Goal: Task Accomplishment & Management: Manage account settings

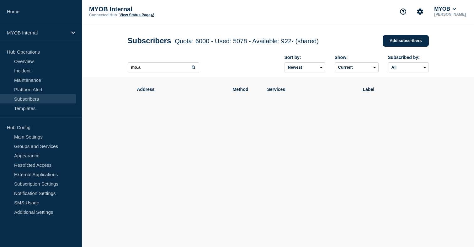
click at [150, 69] on input "mo.a" at bounding box center [163, 67] width 71 height 10
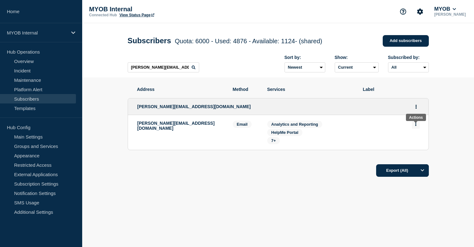
click at [416, 126] on icon "Actions" at bounding box center [415, 124] width 1 height 4
click at [415, 145] on button "Delete" at bounding box center [416, 142] width 12 height 5
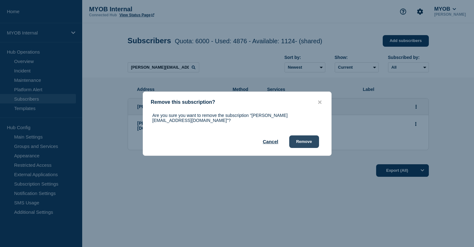
click at [308, 138] on button "Remove" at bounding box center [304, 141] width 30 height 13
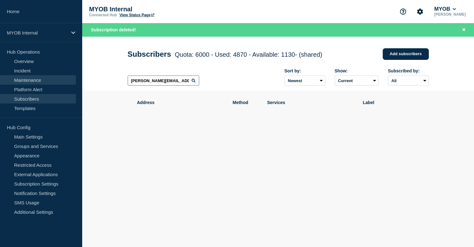
drag, startPoint x: 183, startPoint y: 85, endPoint x: 60, endPoint y: 83, distance: 123.6
click at [60, 83] on div "Home MYOB Internal Hub Operations Overview Incident Maintenance Platform Alert …" at bounding box center [237, 91] width 474 height 183
paste input "rosie.miller@myob.com"
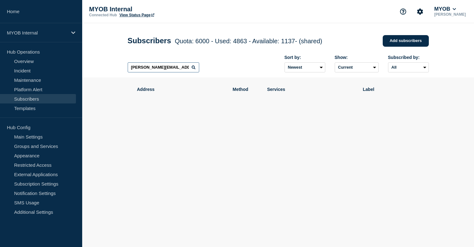
type input "rosie.miller@myob.com"
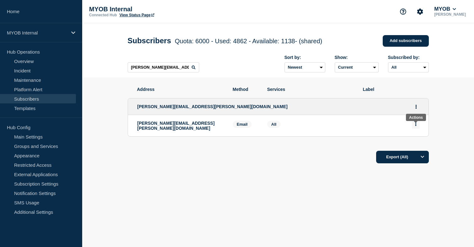
click at [417, 128] on button "Actions" at bounding box center [416, 124] width 8 height 10
click at [416, 145] on button "Delete" at bounding box center [416, 142] width 12 height 5
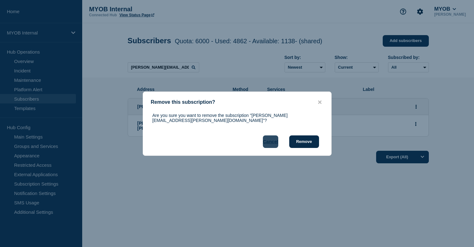
click at [273, 142] on button "Cancel" at bounding box center [270, 141] width 15 height 13
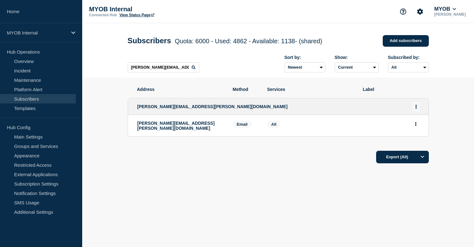
click at [417, 111] on button "Actions" at bounding box center [416, 107] width 8 height 10
click at [415, 136] on button "Delete" at bounding box center [416, 133] width 12 height 5
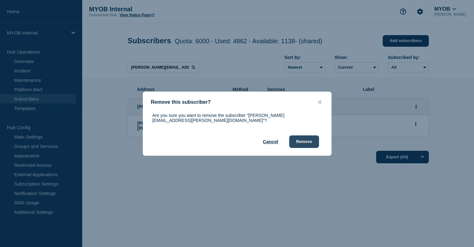
click at [307, 140] on button "Remove" at bounding box center [304, 141] width 30 height 13
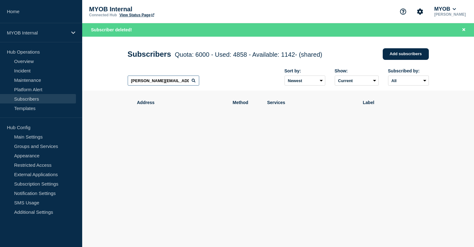
click at [183, 82] on input "rosie.miller@myob.com" at bounding box center [163, 81] width 71 height 10
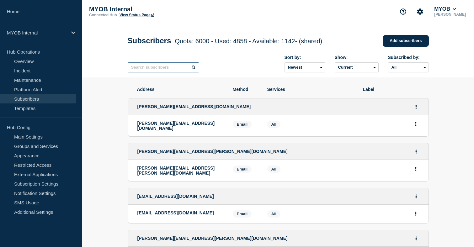
click at [156, 71] on input "text" at bounding box center [163, 67] width 71 height 10
paste input "akanksha.hirokawa@myob.com"
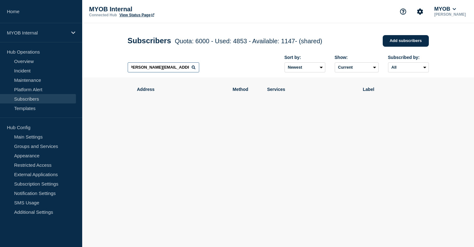
drag, startPoint x: 165, startPoint y: 70, endPoint x: 225, endPoint y: 69, distance: 59.6
click at [225, 69] on div "akanksha.hirokawa@myob.com Sort by: Newest Oldest Show: Current Deleted Recentl…" at bounding box center [278, 63] width 301 height 27
type input "akanksha.hirokawa"
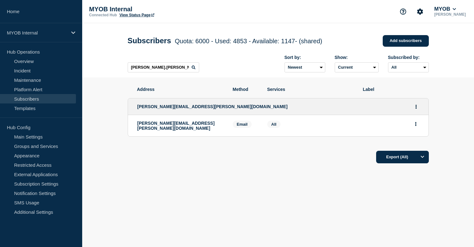
click at [245, 70] on div "akanksha.hirokawa Sort by: Newest Oldest Show: Current Deleted Recently deleted…" at bounding box center [278, 63] width 301 height 27
click at [419, 129] on button "Actions" at bounding box center [416, 124] width 8 height 10
click at [414, 145] on button "Delete" at bounding box center [416, 142] width 12 height 5
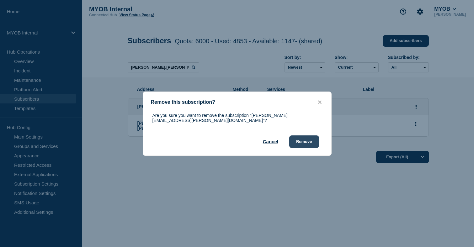
click at [310, 143] on button "Remove" at bounding box center [304, 141] width 30 height 13
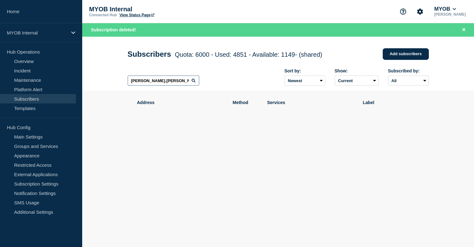
drag, startPoint x: 174, startPoint y: 84, endPoint x: 119, endPoint y: 83, distance: 54.3
click at [119, 83] on header "Subscribers Quota: 6000 - Used: 4851 - Available: 1149 - (shared) Quota Used Av…" at bounding box center [278, 64] width 392 height 54
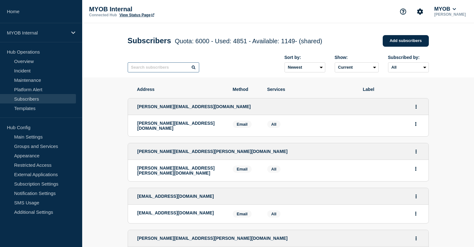
click at [150, 68] on input "text" at bounding box center [163, 67] width 71 height 10
paste input "seren.macleod@myob.com"
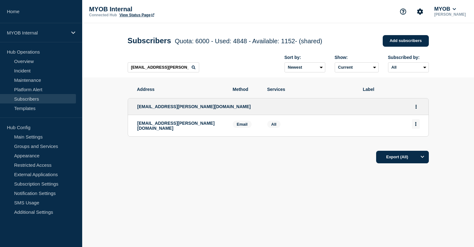
click at [416, 126] on icon "Actions" at bounding box center [416, 124] width 2 height 4
click at [412, 145] on button "Delete" at bounding box center [416, 142] width 12 height 5
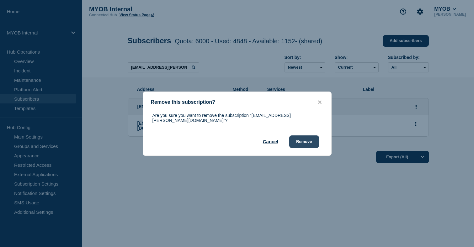
click at [309, 140] on button "Remove" at bounding box center [304, 141] width 30 height 13
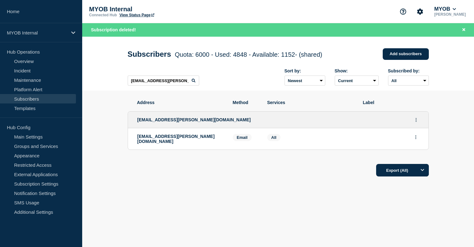
click at [250, 177] on div "Export (All)" at bounding box center [278, 168] width 301 height 18
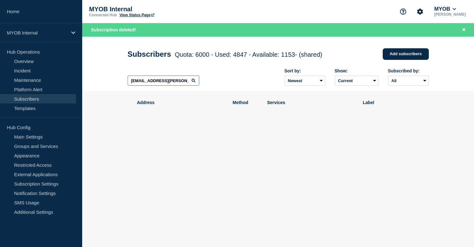
click at [167, 85] on input "seren.macleod@myob.com" at bounding box center [163, 81] width 71 height 10
paste input "rob.howard@myob.com"
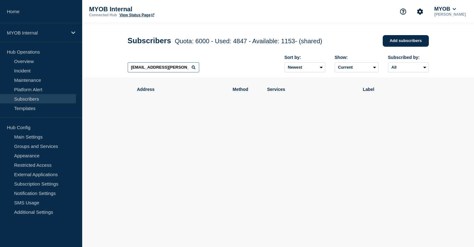
type input "rob.howard@myob.com"
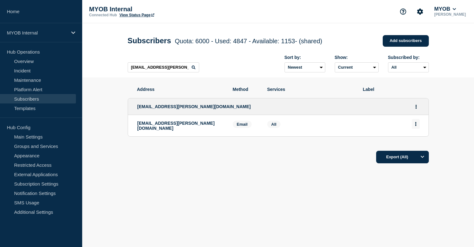
click at [414, 129] on button "Actions" at bounding box center [416, 124] width 8 height 10
click at [416, 126] on icon "Actions" at bounding box center [416, 124] width 2 height 4
click at [416, 145] on button "Delete" at bounding box center [416, 142] width 12 height 5
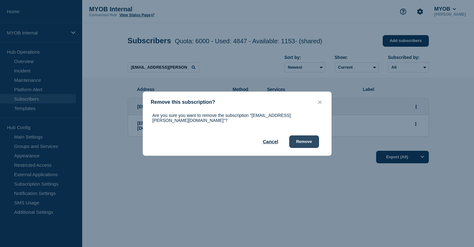
click at [301, 140] on button "Remove" at bounding box center [304, 141] width 30 height 13
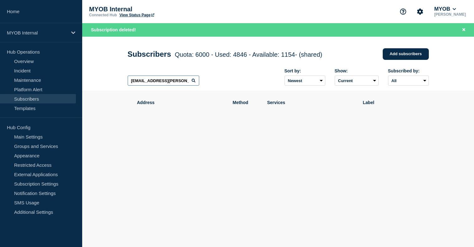
click at [184, 82] on input "rob.howard@myob.com" at bounding box center [163, 81] width 71 height 10
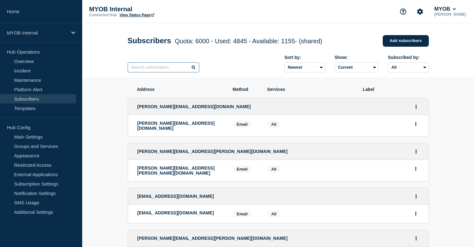
click at [146, 70] on input "text" at bounding box center [163, 67] width 71 height 10
paste input "nathan.reynolds@myob.com"
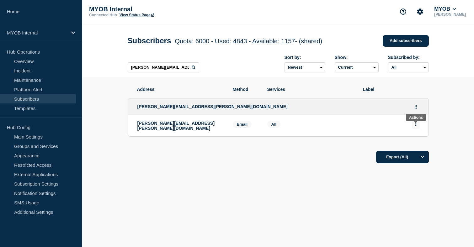
click at [416, 129] on button "Actions" at bounding box center [416, 124] width 8 height 10
click at [411, 145] on button "Delete" at bounding box center [416, 142] width 12 height 5
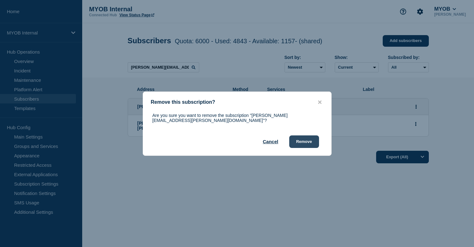
click at [306, 139] on button "Remove" at bounding box center [304, 141] width 30 height 13
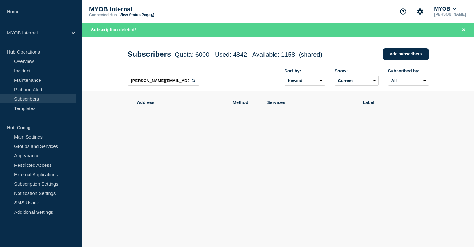
click at [221, 180] on main "Subscribers Quota: 6000 - Used: 4842 - Available: 1158 - (shared) Quota Used Av…" at bounding box center [278, 110] width 392 height 146
click at [176, 82] on input "nathan.reynolds@myob.com" at bounding box center [163, 81] width 71 height 10
paste input "maryclaire.escobedo@myob.com"
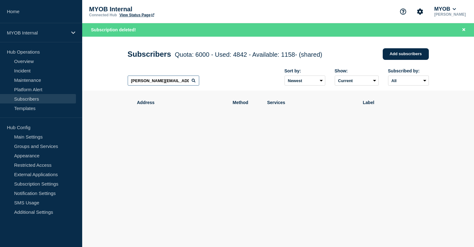
scroll to position [0, 6]
type input "maryclaire.escobedo@myob.com"
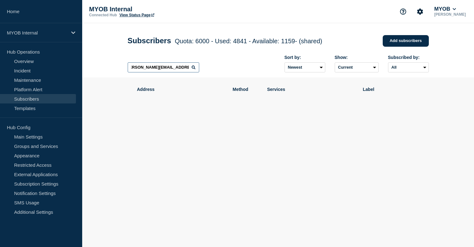
click at [152, 71] on input "maryclaire.escobedo@myob.com" at bounding box center [163, 67] width 71 height 10
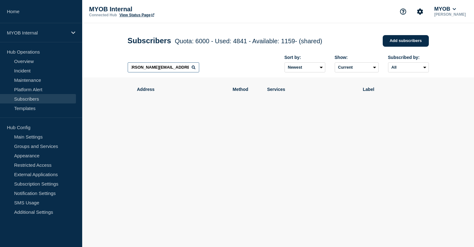
click at [152, 71] on input "maryclaire.escobedo@myob.com" at bounding box center [163, 67] width 71 height 10
type input "maryclaire.escobedo@myob.com"
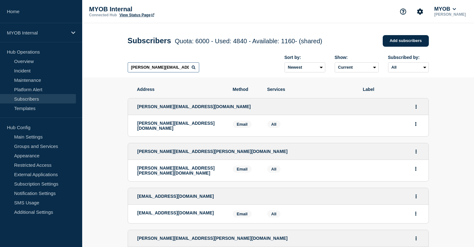
click at [170, 72] on input "maryclaire.escobedo@myob.com" at bounding box center [163, 67] width 71 height 10
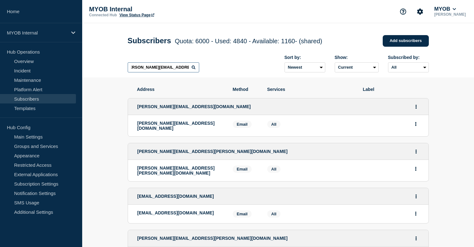
click at [153, 70] on input "maryclaire.escobedo@myob.com" at bounding box center [163, 67] width 71 height 10
click at [173, 70] on input "maryclaire.escobedo@myob.com" at bounding box center [163, 67] width 71 height 10
click at [183, 71] on input "maryclaire.escobedo@myob.com" at bounding box center [163, 67] width 71 height 10
click at [190, 71] on input "maryclaire.escobedo@myob.com" at bounding box center [163, 67] width 71 height 10
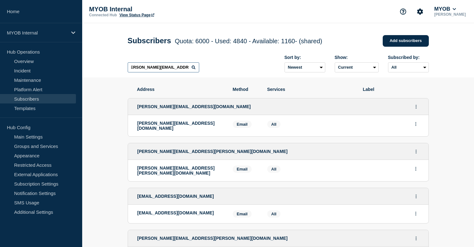
type input "maryclaire.escobedo@myob.com"
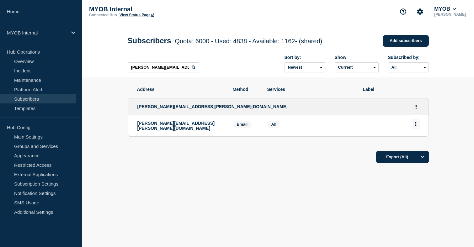
click at [416, 126] on icon "Actions" at bounding box center [415, 124] width 1 height 4
click at [415, 145] on button "Delete" at bounding box center [416, 142] width 12 height 5
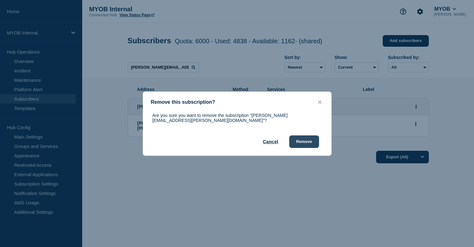
click at [310, 145] on button "Remove" at bounding box center [304, 141] width 30 height 13
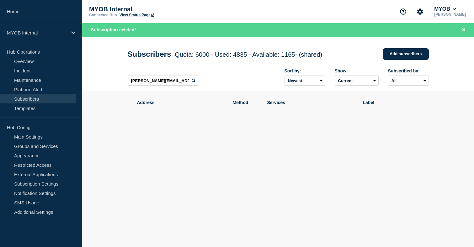
click at [287, 187] on body "Home MYOB Internal Hub Operations Overview Incident Maintenance Platform Alert …" at bounding box center [237, 123] width 474 height 247
click at [170, 81] on input "maryclaire.escobedo@myob.com" at bounding box center [163, 81] width 71 height 10
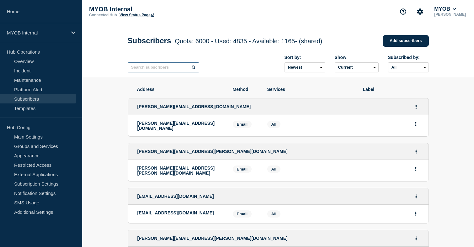
click at [156, 68] on input "text" at bounding box center [163, 67] width 71 height 10
paste input "graham.dean@myob.com.au"
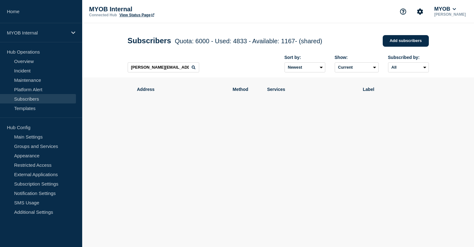
click at [257, 77] on div "graham.dean@myob.com.au Sort by: Newest Oldest Show: Current Deleted Recently d…" at bounding box center [278, 63] width 301 height 27
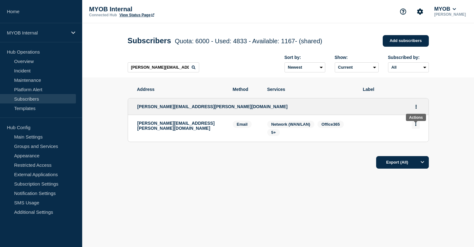
click at [417, 129] on button "Actions" at bounding box center [416, 124] width 8 height 10
click at [417, 145] on button "Delete" at bounding box center [416, 142] width 12 height 5
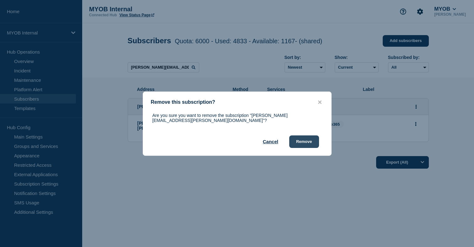
click at [309, 135] on button "Remove" at bounding box center [304, 141] width 30 height 13
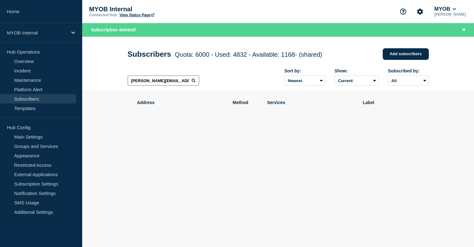
click at [176, 84] on input "graham.dean@myob.com.au" at bounding box center [163, 81] width 71 height 10
paste input "michael.holden@myob.com"
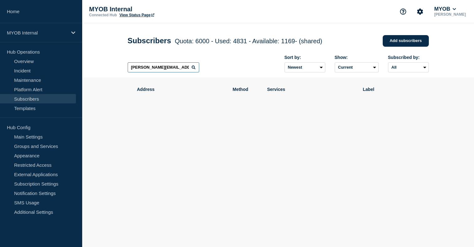
type input "michael.holden@myob.com"
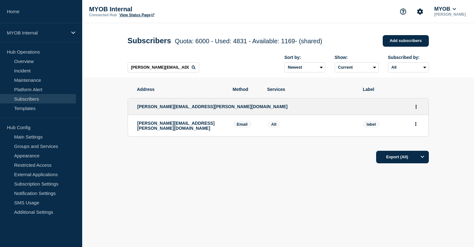
click at [220, 66] on div "michael.holden@myob.com Sort by: Newest Oldest Show: Current Deleted Recently d…" at bounding box center [278, 63] width 301 height 27
click at [413, 128] on button "Actions" at bounding box center [416, 124] width 8 height 10
click at [342, 96] on ul "Michael.Holden@myob.com michael.holden@myob.com Email Email: michael.holden@myo…" at bounding box center [278, 117] width 301 height 51
